Goal: Task Accomplishment & Management: Use online tool/utility

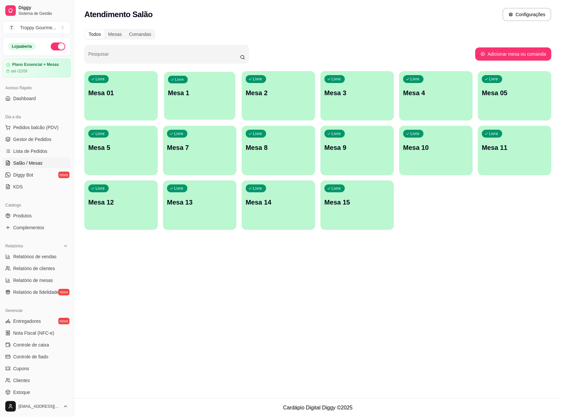
click at [193, 93] on p "Mesa 1" at bounding box center [200, 93] width 64 height 9
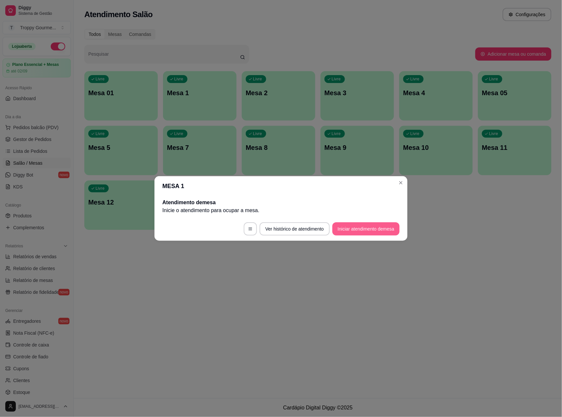
click at [338, 232] on button "Iniciar atendimento de mesa" at bounding box center [365, 228] width 67 height 13
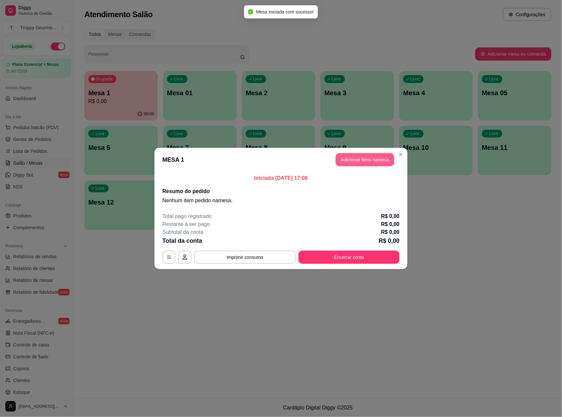
click at [368, 160] on button "Adicionar itens na mesa" at bounding box center [365, 159] width 59 height 13
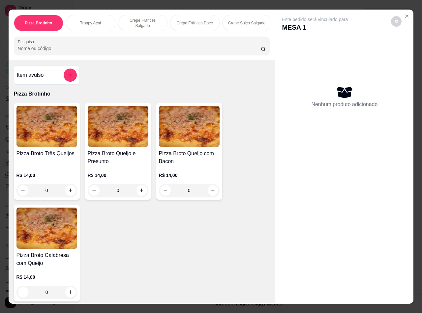
click at [180, 78] on div "Item avulso Pizza Brotinho Pizza Broto Três Queijos R$ 14,00 0 Pizza Broto Quei…" at bounding box center [142, 181] width 266 height 243
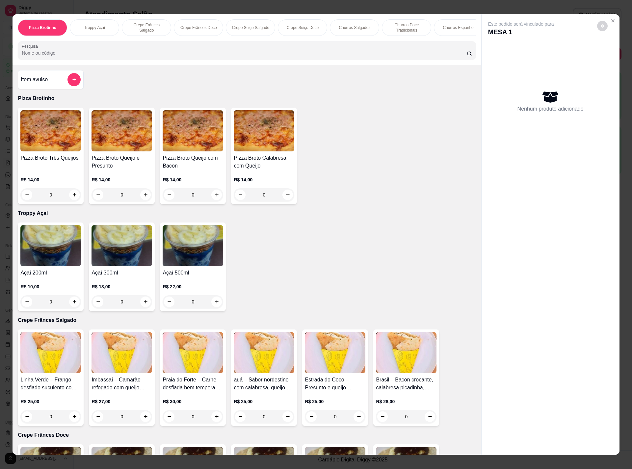
click at [224, 98] on div "Item avulso Pizza Brotinho Pizza Broto Três Queijos R$ 14,00 0 Pizza Broto Quei…" at bounding box center [247, 260] width 469 height 391
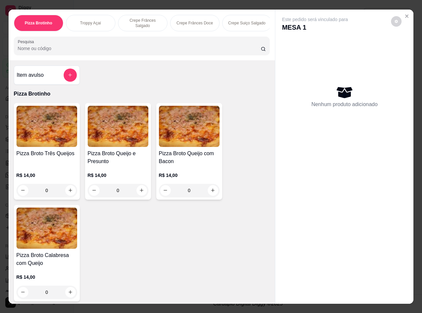
drag, startPoint x: 236, startPoint y: 200, endPoint x: 180, endPoint y: 245, distance: 71.7
click at [183, 245] on div "Pizza Broto Três Queijos R$ 14,00 0 Pizza Broto Queijo e Presunto R$ 14,00 0 Pi…" at bounding box center [142, 202] width 256 height 198
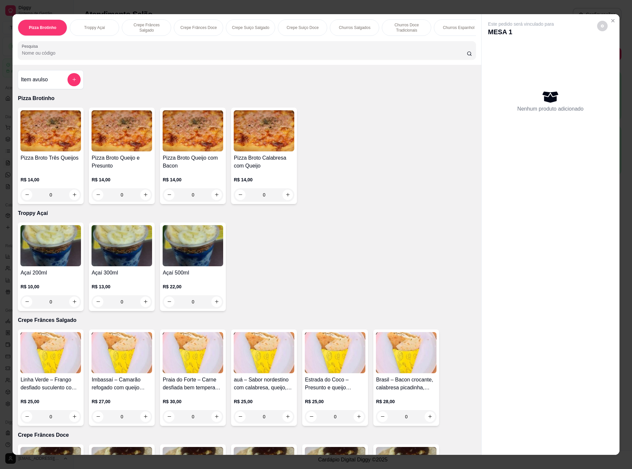
drag, startPoint x: 393, startPoint y: 201, endPoint x: 444, endPoint y: 223, distance: 55.8
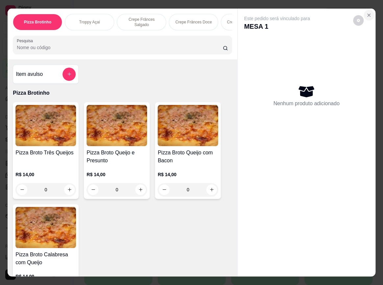
click at [367, 13] on icon "Close" at bounding box center [369, 15] width 5 height 5
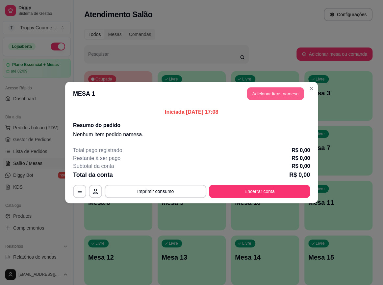
click at [263, 92] on button "Adicionar itens na mesa" at bounding box center [275, 93] width 57 height 13
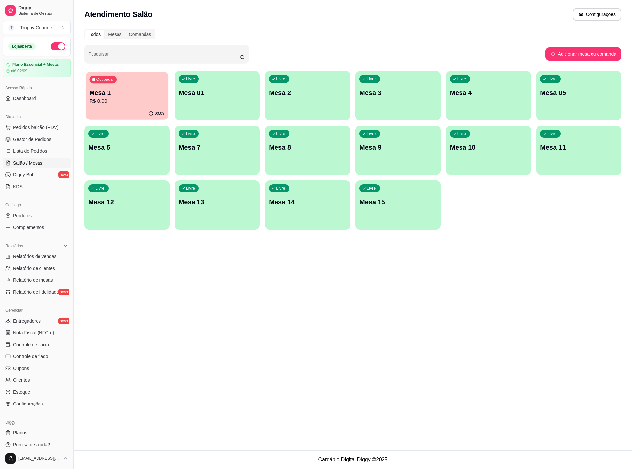
click at [160, 104] on p "R$ 0,00" at bounding box center [127, 101] width 75 height 8
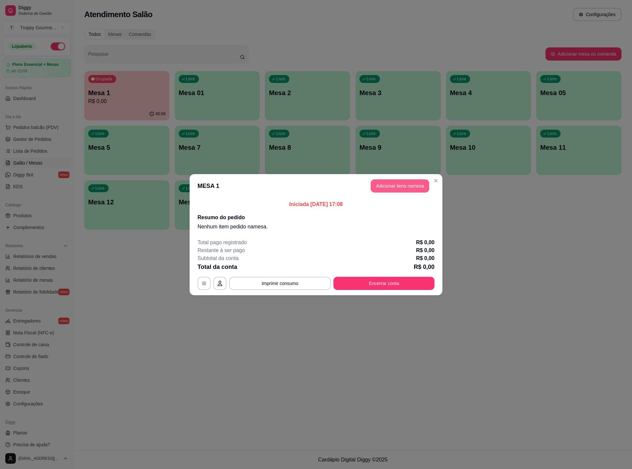
click at [404, 183] on button "Adicionar itens na mesa" at bounding box center [400, 185] width 59 height 13
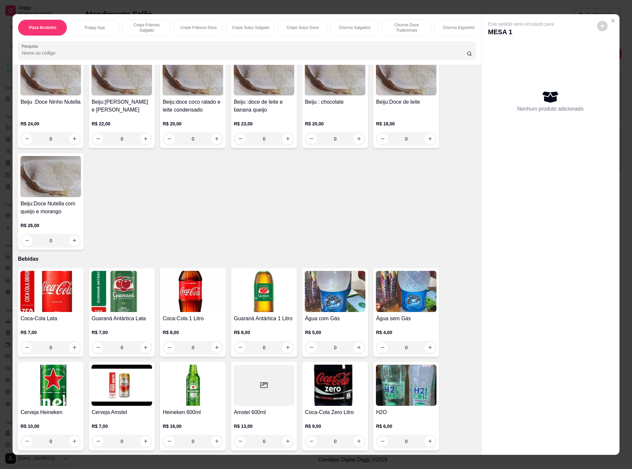
scroll to position [7, 0]
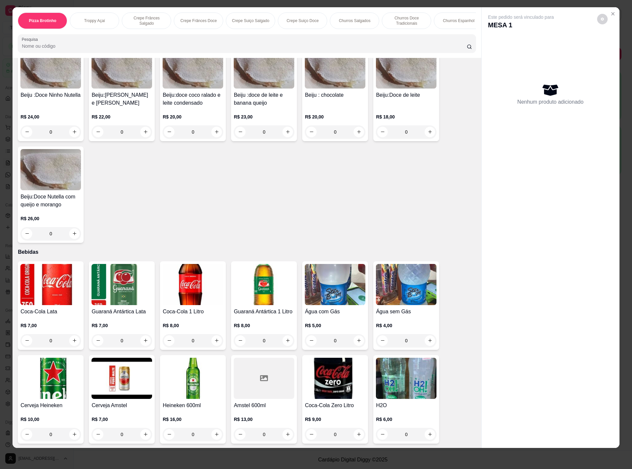
click at [195, 367] on img at bounding box center [193, 378] width 61 height 41
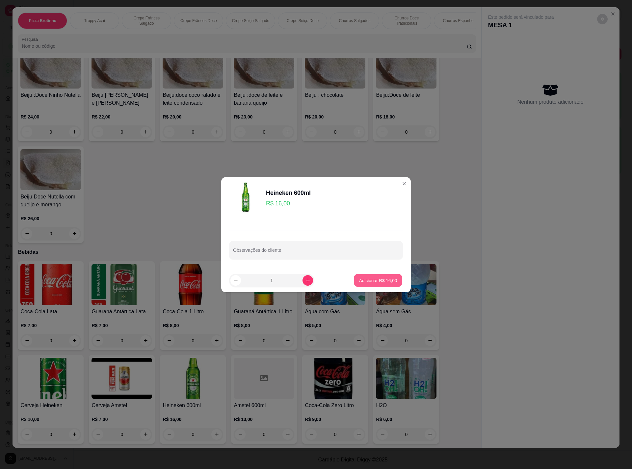
click at [376, 279] on p "Adicionar R$ 16,00" at bounding box center [378, 280] width 38 height 6
type input "1"
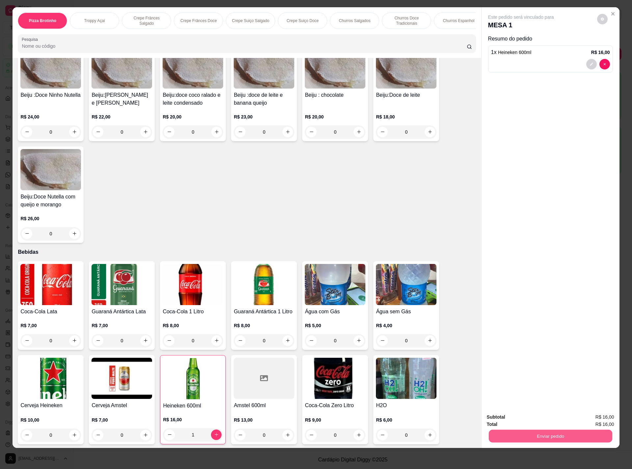
click at [532, 432] on button "Enviar pedido" at bounding box center [550, 436] width 123 height 13
click at [525, 416] on button "Não registrar e enviar pedido" at bounding box center [527, 420] width 67 height 12
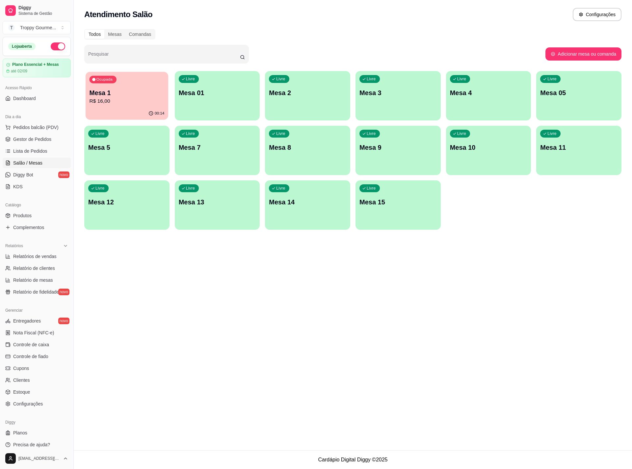
click at [126, 100] on p "R$ 16,00" at bounding box center [127, 101] width 75 height 8
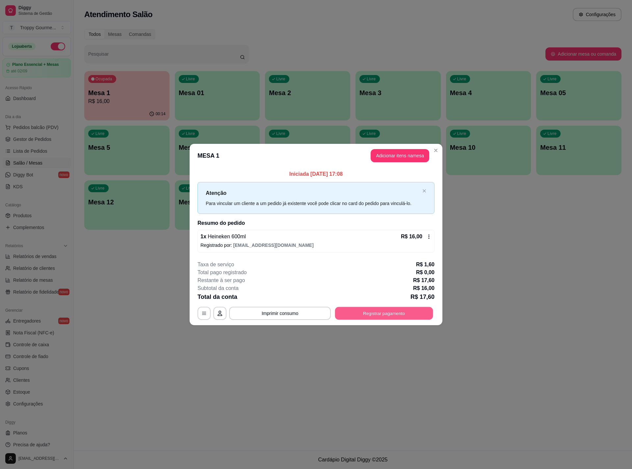
click at [407, 314] on button "Registrar pagamento" at bounding box center [384, 313] width 98 height 13
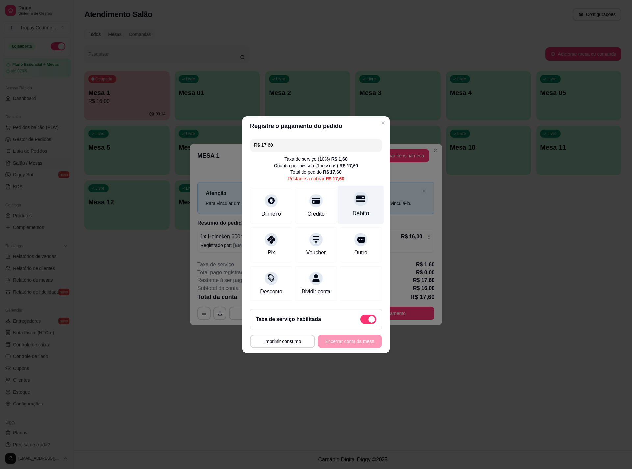
click at [357, 196] on icon at bounding box center [361, 199] width 9 height 7
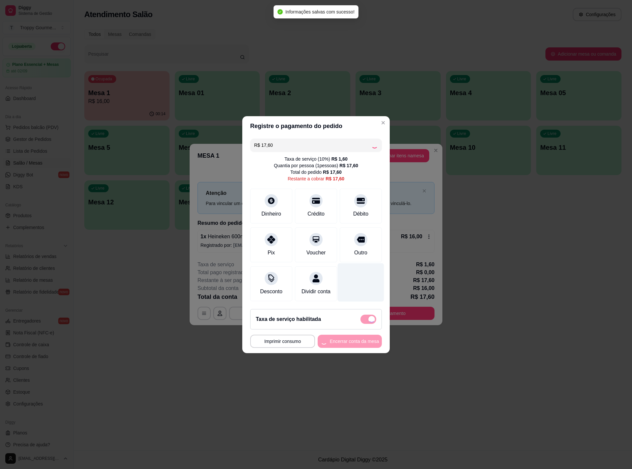
type input "R$ 0,00"
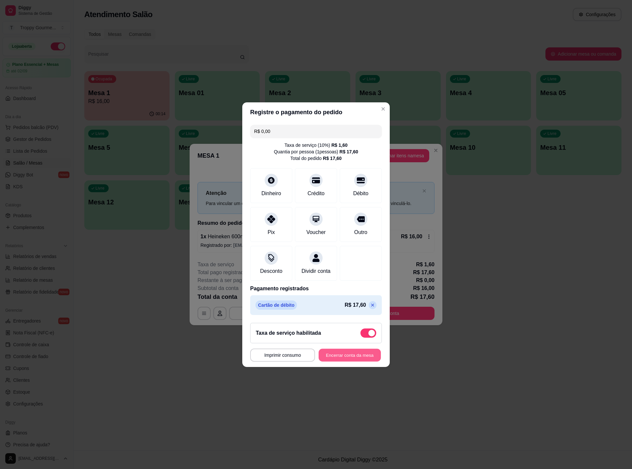
click at [366, 357] on button "Encerrar conta da mesa" at bounding box center [350, 355] width 62 height 13
